Goal: Task Accomplishment & Management: Complete application form

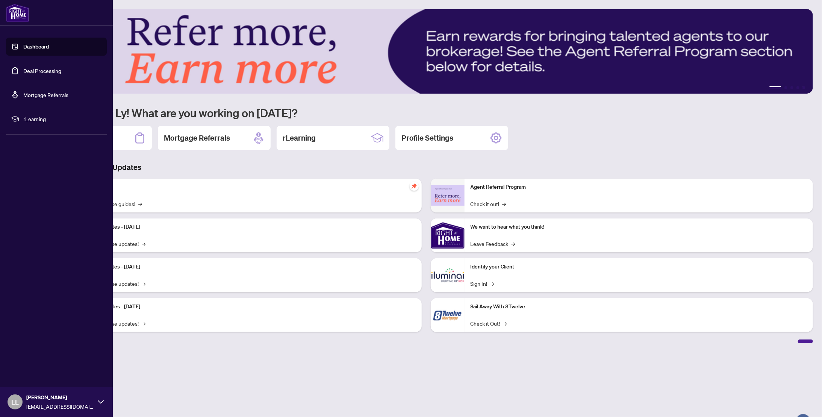
click at [45, 69] on link "Deal Processing" at bounding box center [42, 70] width 38 height 7
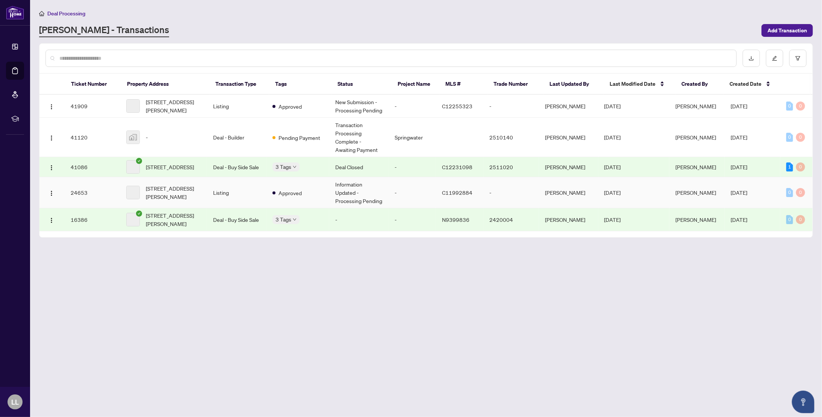
click at [450, 194] on span "C11992884" at bounding box center [457, 192] width 30 height 7
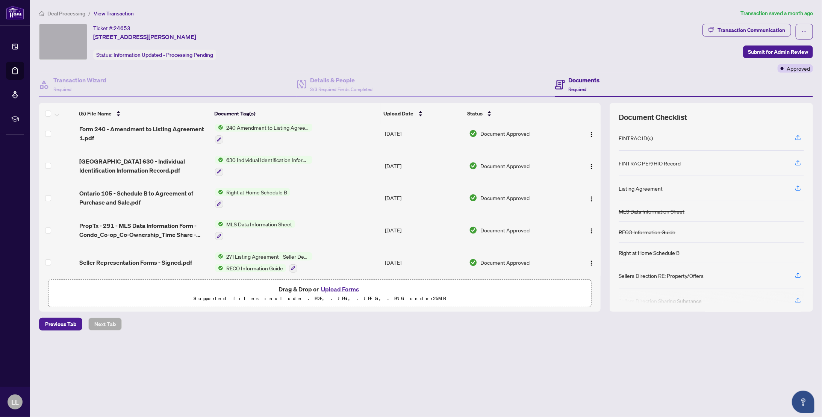
scroll to position [11, 0]
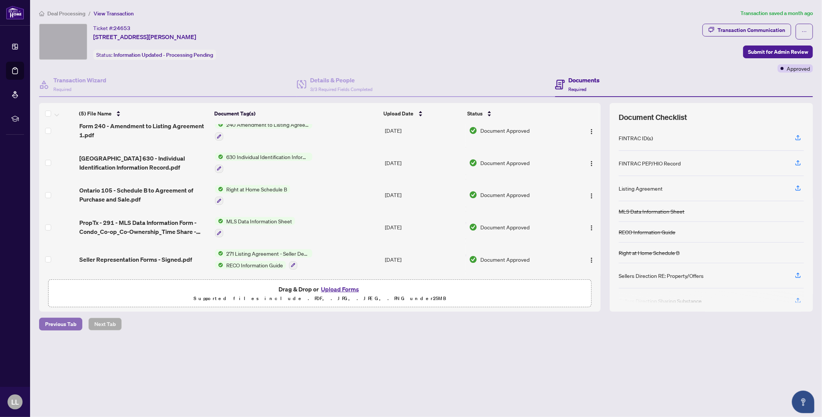
click at [67, 321] on span "Previous Tab" at bounding box center [60, 324] width 31 height 12
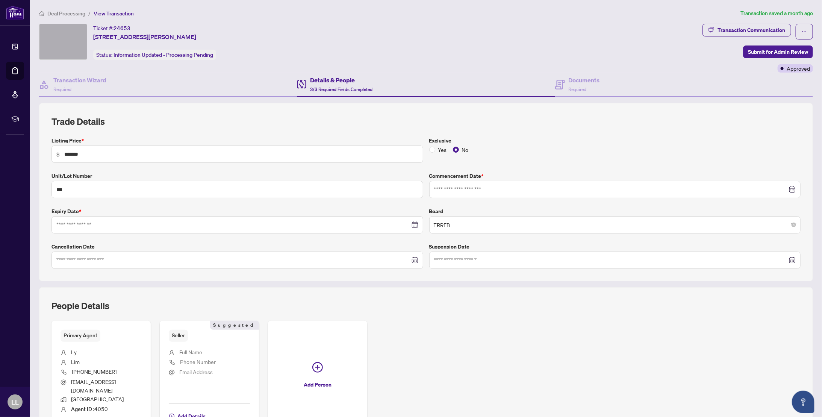
type input "**********"
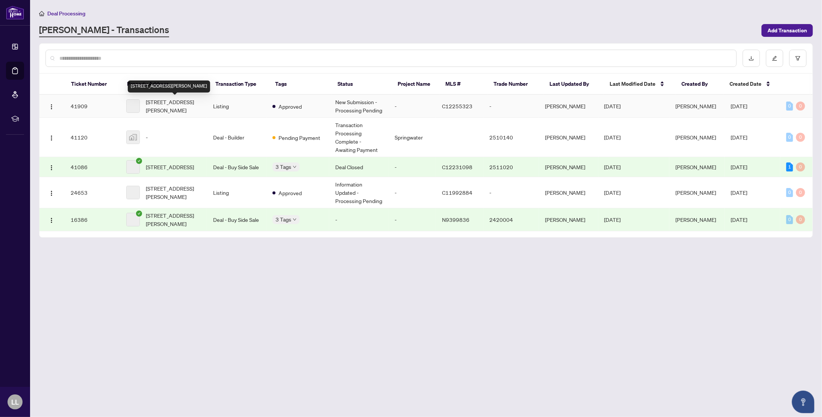
click at [188, 105] on span "[STREET_ADDRESS][PERSON_NAME]" at bounding box center [173, 106] width 55 height 17
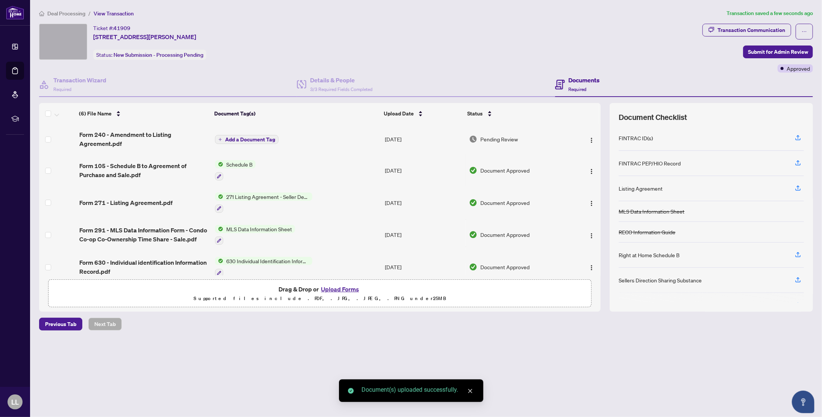
click at [242, 138] on span "Add a Document Tag" at bounding box center [250, 139] width 50 height 5
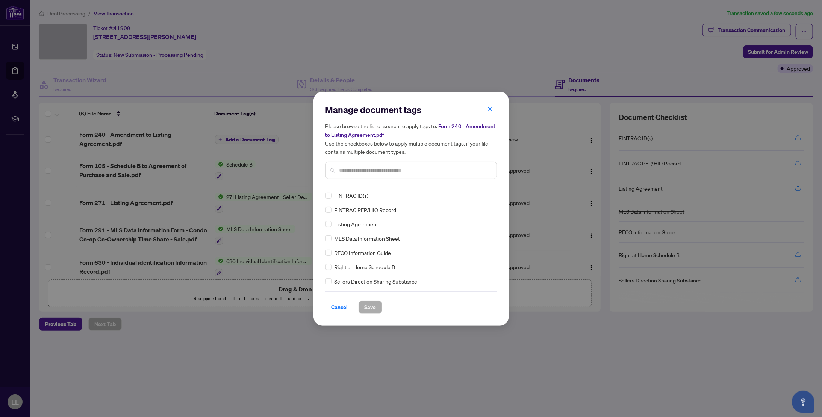
click at [399, 183] on div "Manage document tags Please browse the list or search to apply tags to: Form 24…" at bounding box center [411, 145] width 171 height 82
click at [387, 174] on div at bounding box center [411, 170] width 171 height 17
click at [388, 171] on input "text" at bounding box center [414, 170] width 151 height 8
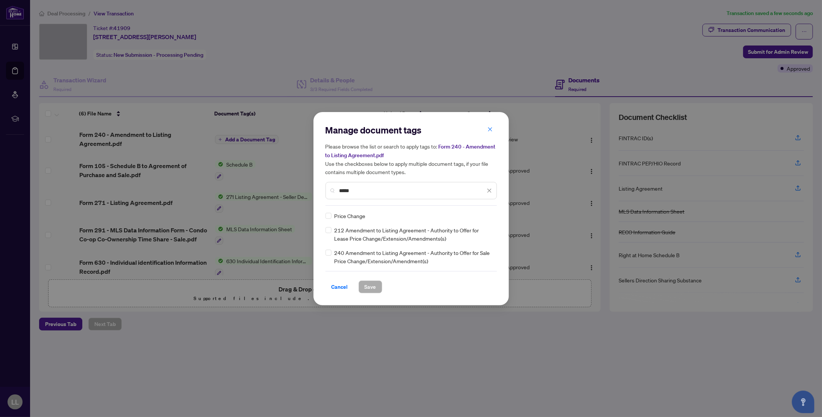
type input "*****"
click at [371, 290] on span "Save" at bounding box center [371, 287] width 12 height 12
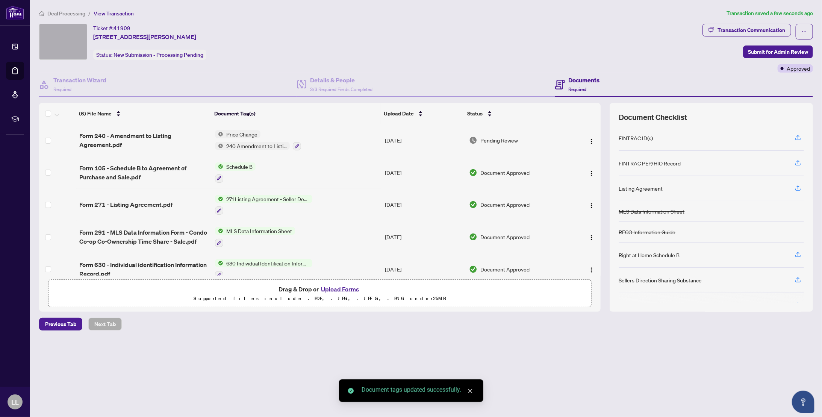
click at [549, 330] on div "Deal Processing / View Transaction Transaction saved a few seconds ago Ticket #…" at bounding box center [426, 183] width 780 height 348
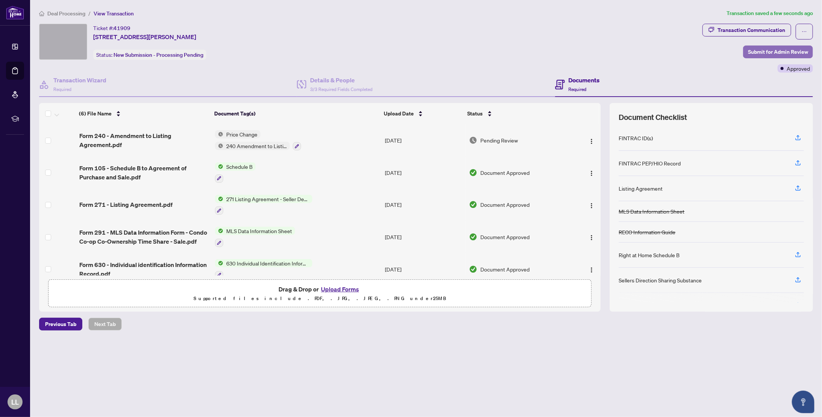
click at [793, 54] on span "Submit for Admin Review" at bounding box center [778, 52] width 60 height 12
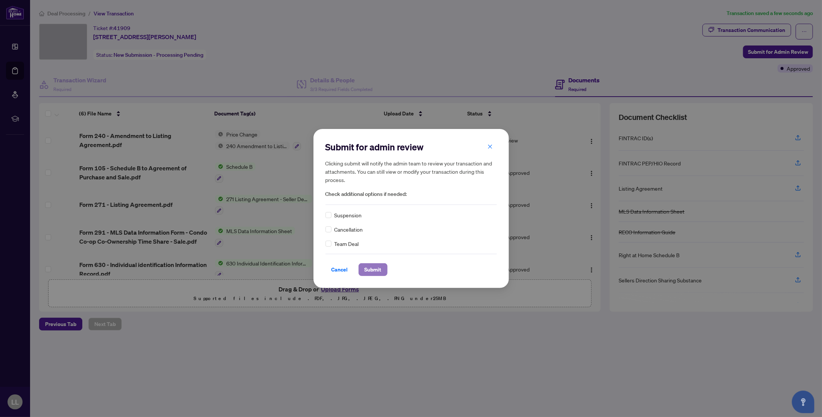
click at [365, 273] on span "Submit" at bounding box center [373, 270] width 17 height 12
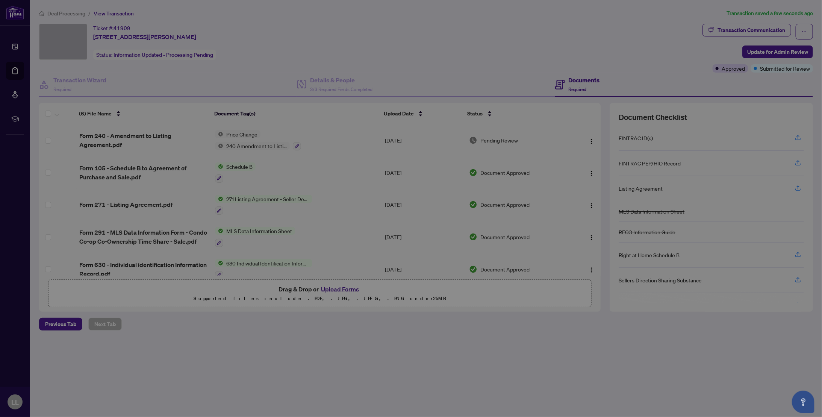
click at [271, 376] on div "Transaction submitted for review successfully. Proceed Cancel OK" at bounding box center [411, 208] width 822 height 417
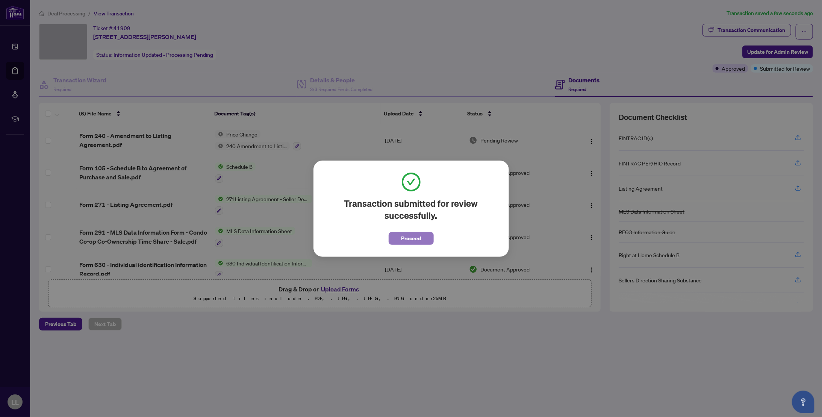
click at [425, 243] on button "Proceed" at bounding box center [411, 238] width 45 height 13
